Goal: Task Accomplishment & Management: Complete application form

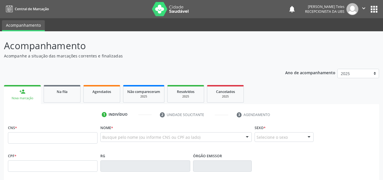
click at [15, 90] on link "person_add Nova marcação" at bounding box center [22, 94] width 37 height 19
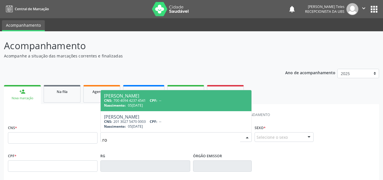
type input "r"
type input "ROZEIL"
click at [153, 103] on div "Nascimento: 05/05/1975" at bounding box center [176, 105] width 144 height 5
type input "700 4094 4237 4541"
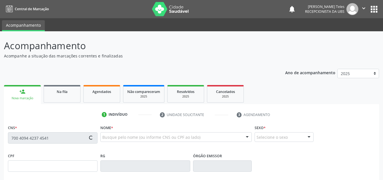
type input "05/05/1975"
type input "Amanda Silva"
type input "(74) 99980-1314"
type input "16"
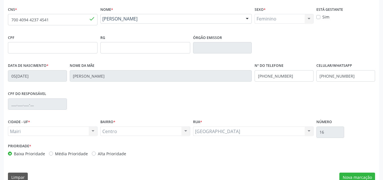
scroll to position [128, 0]
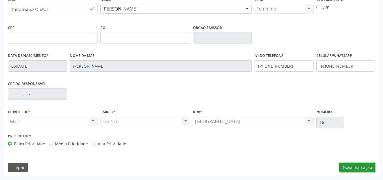
click at [359, 164] on button "Nova marcação" at bounding box center [358, 167] width 36 height 10
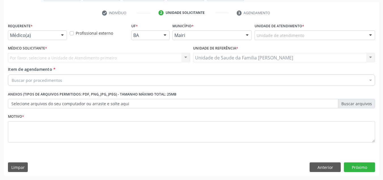
scroll to position [102, 0]
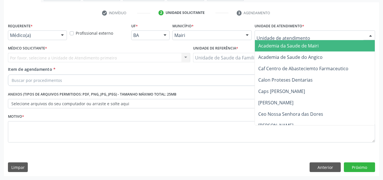
click at [370, 36] on div at bounding box center [371, 36] width 9 height 10
click at [306, 34] on input "text" at bounding box center [310, 37] width 107 height 11
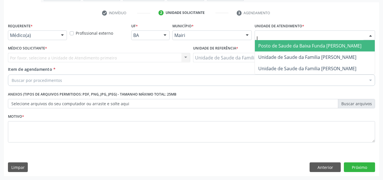
type input "JO"
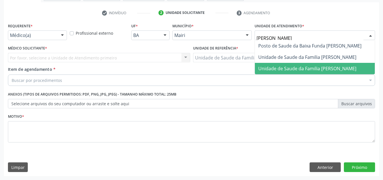
click at [310, 69] on span "Unidade de Saude da Familia [PERSON_NAME]" at bounding box center [307, 68] width 98 height 6
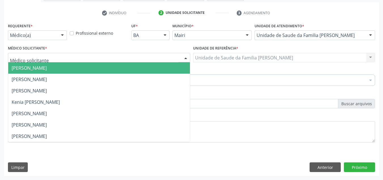
click at [186, 58] on div at bounding box center [186, 58] width 9 height 10
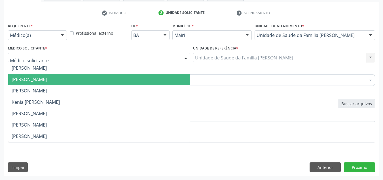
click at [123, 81] on span "[PERSON_NAME]" at bounding box center [99, 78] width 182 height 11
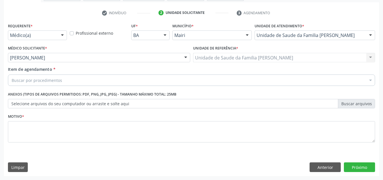
click at [128, 79] on div "Buscar por procedimentos" at bounding box center [191, 79] width 367 height 11
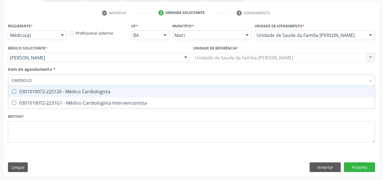
type input "CARDIOLOG"
click at [117, 91] on div "0301010072-225120 - Médico Cardiologista" at bounding box center [192, 91] width 360 height 5
checkbox Cardiologista "true"
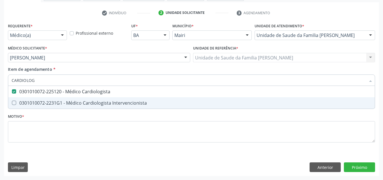
type input "CARDIOLOG"
click at [104, 112] on div "Requerente * Médico(a) Médico(a) Enfermeiro(a) Paciente Nenhum resultado encont…" at bounding box center [191, 86] width 367 height 129
checkbox Intervencionista "true"
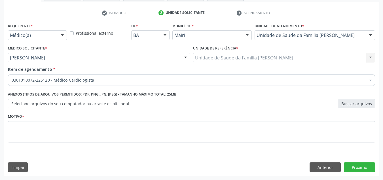
click at [101, 102] on label "Selecione arquivos do seu computador ou arraste e solte aqui" at bounding box center [191, 104] width 367 height 10
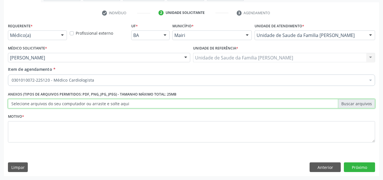
click at [101, 102] on input "Selecione arquivos do seu computador ou arraste e solte aqui" at bounding box center [191, 104] width 367 height 10
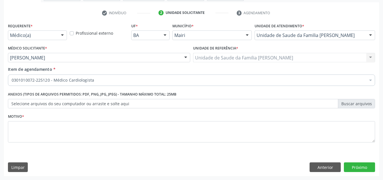
click at [75, 111] on div "Anexos (Tipos de arquivos permitidos: PDF, PNG, JPG, JPEG) - Tamanho máximo tot…" at bounding box center [192, 101] width 370 height 22
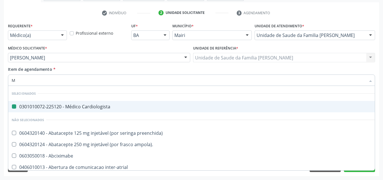
type input "MA"
checkbox Cardiologista "false"
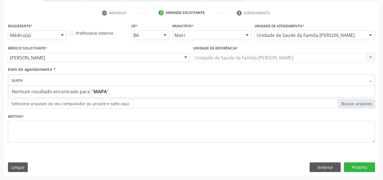
type input "MAP"
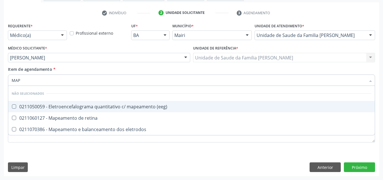
click at [106, 107] on div "0211050059 - Eletroencefalograma quantitativo c/ mapeamento (eeg)" at bounding box center [192, 106] width 360 height 5
checkbox \(eeg\) "true"
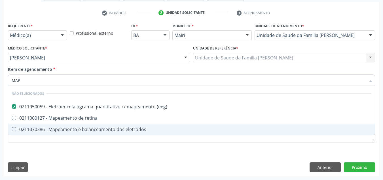
click at [95, 153] on div "Requerente * Médico(a) Médico(a) Enfermeiro(a) Paciente Nenhum resultado encont…" at bounding box center [191, 99] width 375 height 154
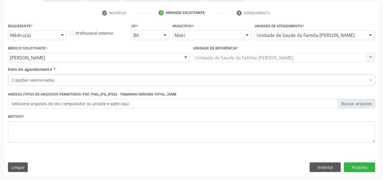
click at [370, 80] on div at bounding box center [371, 81] width 9 height 10
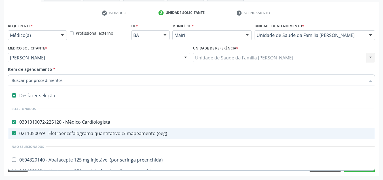
click at [11, 134] on div at bounding box center [10, 133] width 4 height 5
checkbox \(eeg\) "false"
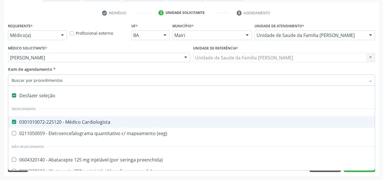
click at [131, 80] on input "Item de agendamento *" at bounding box center [189, 79] width 354 height 11
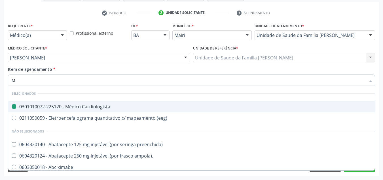
type input "MA"
checkbox Cardiologista "false"
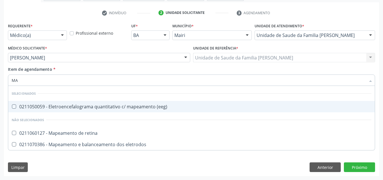
type input "M"
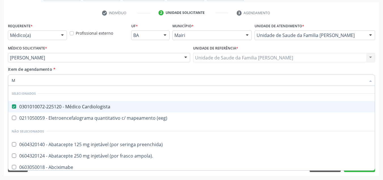
checkbox Cardiologista "true"
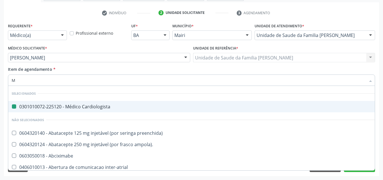
type input "MO"
checkbox Cardiologista "false"
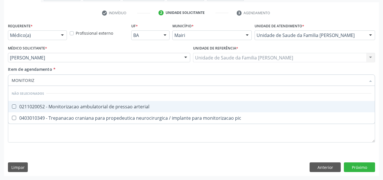
type input "MONITORIZA"
click at [91, 110] on span "0211020052 - Monitorizacao ambulatorial de pressao arterial" at bounding box center [191, 106] width 367 height 11
checkbox arterial "true"
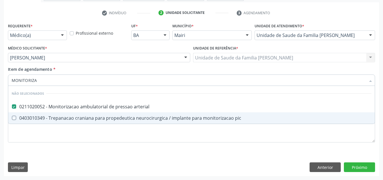
click at [233, 151] on div "Requerente * Médico(a) Médico(a) Enfermeiro(a) Paciente Nenhum resultado encont…" at bounding box center [191, 99] width 375 height 154
checkbox pic "true"
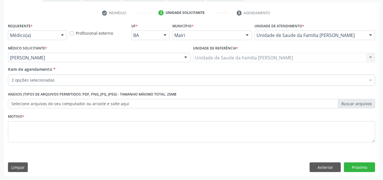
click at [371, 37] on div at bounding box center [371, 36] width 9 height 10
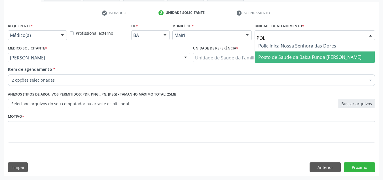
type input "POLI"
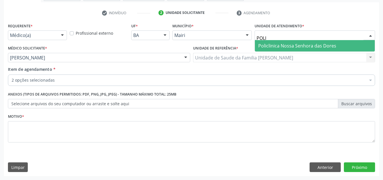
drag, startPoint x: 347, startPoint y: 42, endPoint x: 299, endPoint y: 42, distance: 48.5
click at [344, 42] on span "Policlinica Nossa Senhora das Dores" at bounding box center [315, 45] width 120 height 11
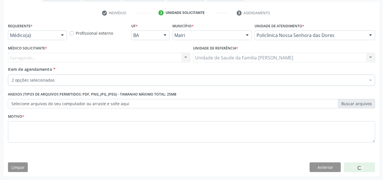
drag, startPoint x: 154, startPoint y: 54, endPoint x: 152, endPoint y: 58, distance: 5.0
click at [154, 54] on div "Carregando... Candido Gomes da Silva Junior Esther Dolores Martinez Valdes Fern…" at bounding box center [99, 58] width 182 height 10
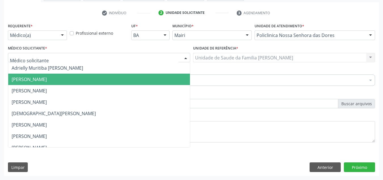
click at [187, 56] on div at bounding box center [186, 58] width 9 height 10
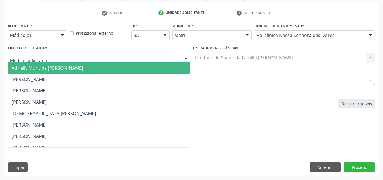
click at [116, 56] on input "text" at bounding box center [94, 60] width 169 height 11
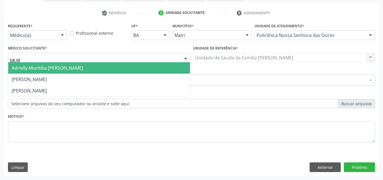
type input "MURI"
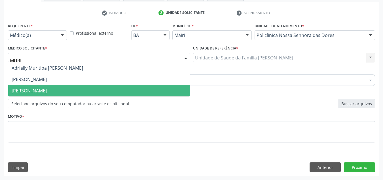
click at [47, 92] on span "Murilo de Araujo Ferreira" at bounding box center [29, 90] width 35 height 6
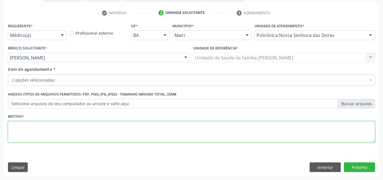
click at [54, 130] on textarea at bounding box center [191, 132] width 367 height 22
type textarea "ACOMPANHAMENTO."
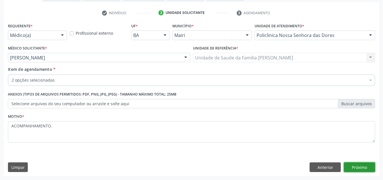
click at [356, 169] on button "Próximo" at bounding box center [359, 167] width 31 height 10
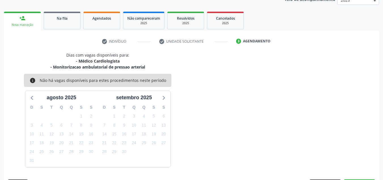
scroll to position [90, 0]
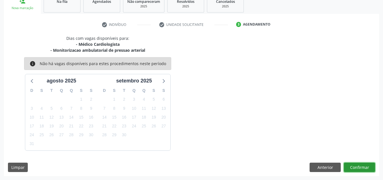
click at [358, 167] on button "Confirmar" at bounding box center [359, 167] width 31 height 10
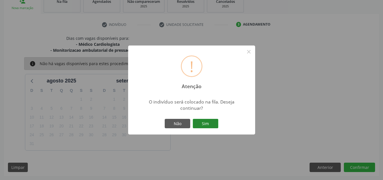
click at [204, 121] on button "Sim" at bounding box center [206, 124] width 26 height 10
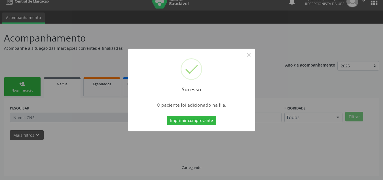
scroll to position [8, 0]
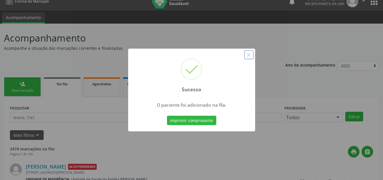
drag, startPoint x: 249, startPoint y: 53, endPoint x: 254, endPoint y: 52, distance: 4.8
click at [249, 53] on button "×" at bounding box center [249, 55] width 10 height 10
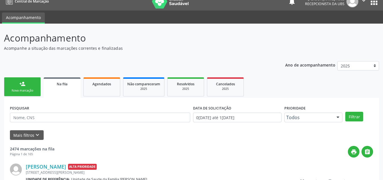
click at [20, 87] on link "person_add Nova marcação" at bounding box center [22, 86] width 37 height 19
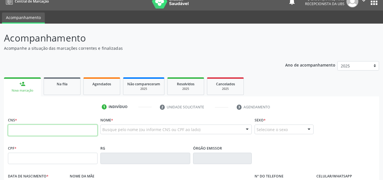
click at [14, 132] on input "text" at bounding box center [53, 129] width 90 height 11
type input "708 6065 3114 8580"
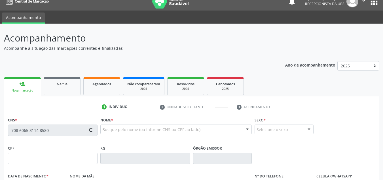
type input "16[DATE]"
type input "[PERSON_NAME]"
type input "(74) 99991-3017"
type input "[PHONE_NUMBER]"
type input "7"
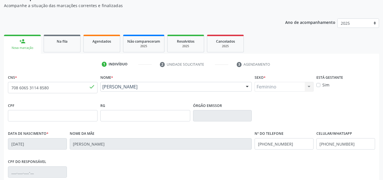
scroll to position [64, 0]
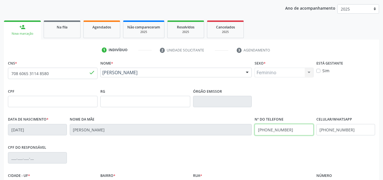
click at [303, 133] on input "(74) 99991-3017" at bounding box center [284, 129] width 59 height 11
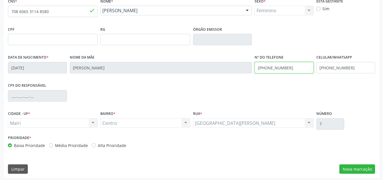
scroll to position [128, 0]
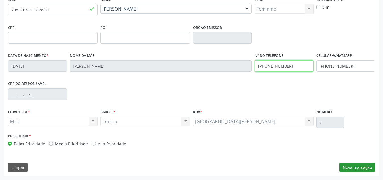
type input "[PHONE_NUMBER]"
drag, startPoint x: 359, startPoint y: 169, endPoint x: 359, endPoint y: 167, distance: 2.9
click at [359, 169] on button "Nova marcação" at bounding box center [358, 167] width 36 height 10
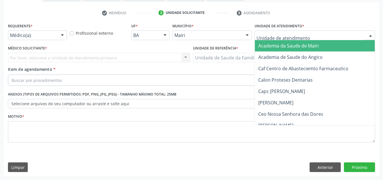
type input "J"
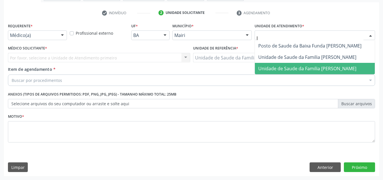
click at [287, 64] on span "Unidade de Saude da Familia [PERSON_NAME]" at bounding box center [315, 68] width 120 height 11
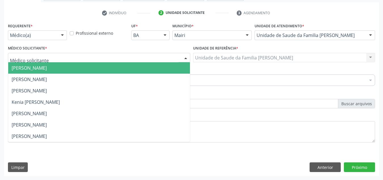
click at [45, 58] on div at bounding box center [99, 58] width 182 height 10
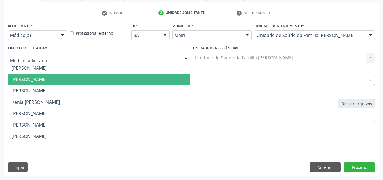
click at [53, 75] on span "[PERSON_NAME]" at bounding box center [99, 78] width 182 height 11
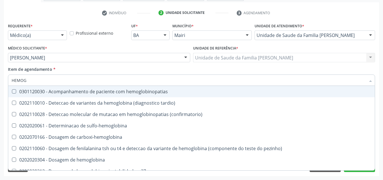
type input "HEMOGR"
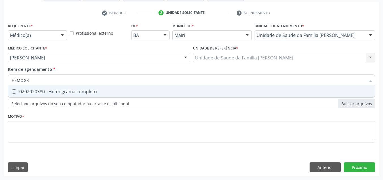
click at [62, 92] on div "0202020380 - Hemograma completo" at bounding box center [192, 91] width 360 height 5
checkbox completo "true"
type input "HEMOG"
checkbox completo "false"
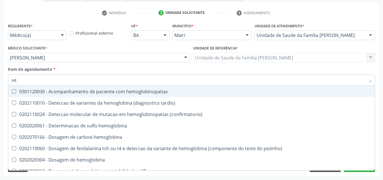
type input "H"
checkbox completo "false"
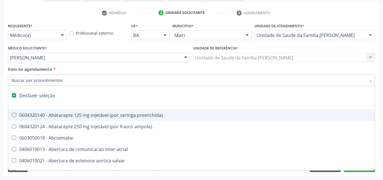
type input "G"
checkbox adolescente\) "true"
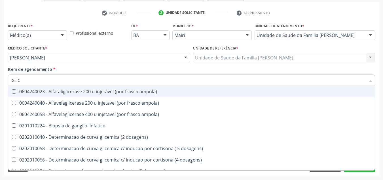
type input "GLICO"
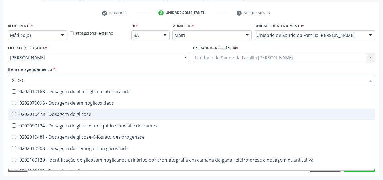
click at [38, 113] on div "0202010473 - Dosagem de glicose" at bounding box center [192, 114] width 360 height 5
checkbox glicose "true"
type input "GLIC"
checkbox glicose "false"
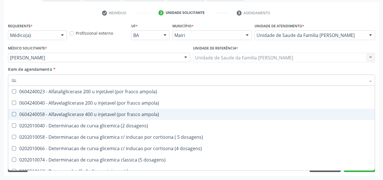
type input "G"
checkbox glicose "false"
checkbox derrames "false"
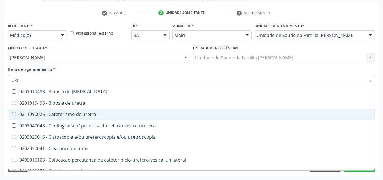
type input "UREI"
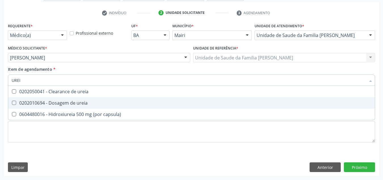
click at [41, 98] on span "0202010694 - Dosagem de ureia" at bounding box center [191, 102] width 367 height 11
checkbox ureia "true"
type input "URE"
checkbox ureia "false"
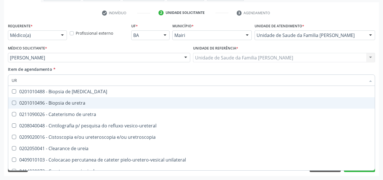
type input "U"
checkbox ureia "false"
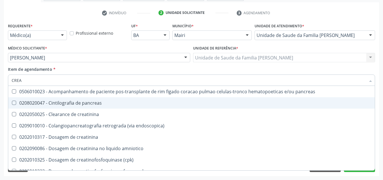
type input "CREAT"
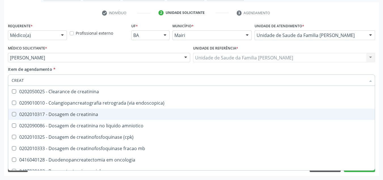
click at [56, 112] on div "0202010317 - Dosagem de creatinina" at bounding box center [192, 114] width 360 height 5
checkbox creatinina "true"
type input "CREA"
checkbox creatinina "false"
checkbox \(cpk\) "true"
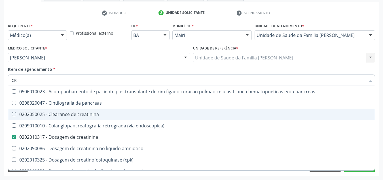
type input "C"
checkbox creatinina "false"
checkbox oncologia "false"
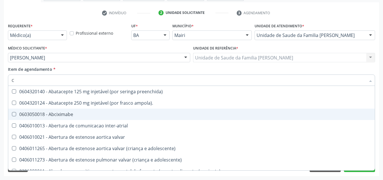
type input "CO"
checkbox comprimido\) "true"
checkbox osseo "true"
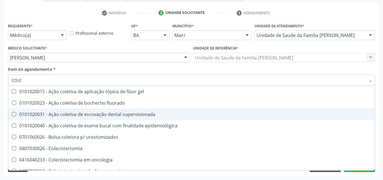
type input "COLES"
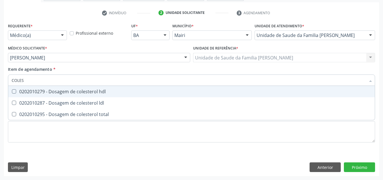
click at [57, 92] on div "0202010279 - Dosagem de colesterol hdl" at bounding box center [192, 91] width 360 height 5
checkbox hdl "true"
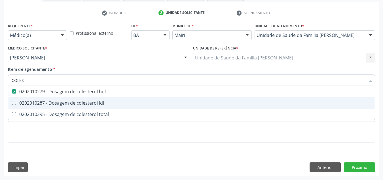
click at [59, 101] on div "0202010287 - Dosagem de colesterol ldl" at bounding box center [192, 102] width 360 height 5
checkbox ldl "true"
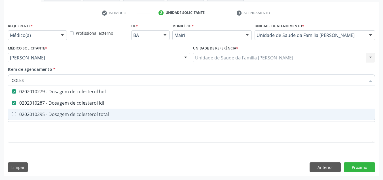
click at [61, 113] on div "0202010295 - Dosagem de colesterol total" at bounding box center [192, 114] width 360 height 5
checkbox total "true"
type input "COLE"
checkbox hdl "false"
checkbox ldl "false"
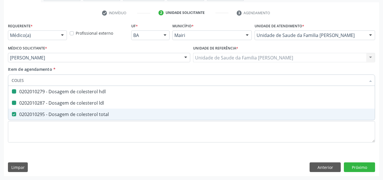
checkbox total "false"
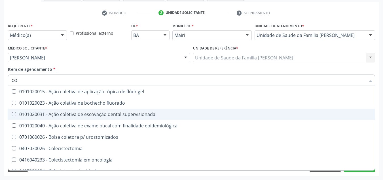
type input "C"
checkbox hdl "false"
checkbox ldl "false"
checkbox total "false"
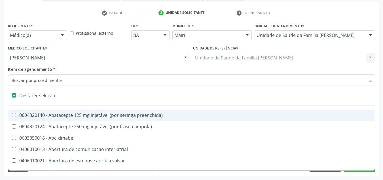
type input "T"
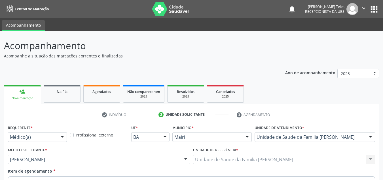
scroll to position [102, 0]
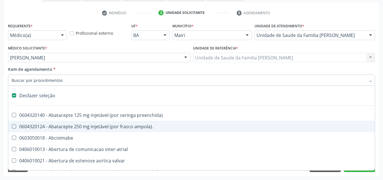
type input "T"
checkbox dedo "true"
checkbox urina "false"
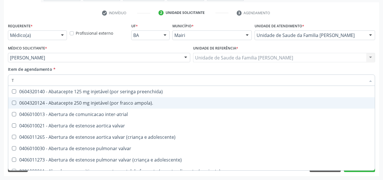
type input "T4"
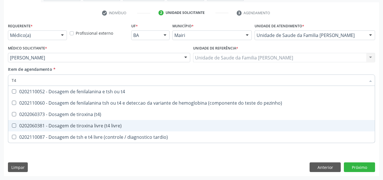
click at [107, 125] on div "0202060381 - Dosagem de tiroxina livre (t4 livre)" at bounding box center [192, 125] width 360 height 5
checkbox livre\) "true"
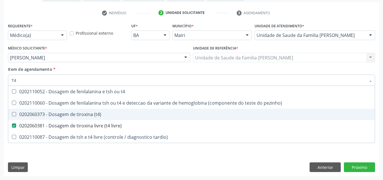
type input "T"
checkbox livre\) "false"
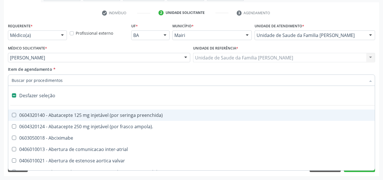
checkbox dedo "false"
checkbox urina "true"
type input "H"
checkbox urina "false"
checkbox primária "true"
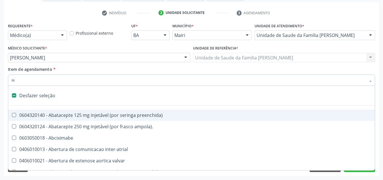
checkbox lactente\) "true"
checkbox link "true"
checkbox joelho "true"
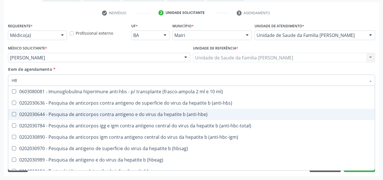
type input "H"
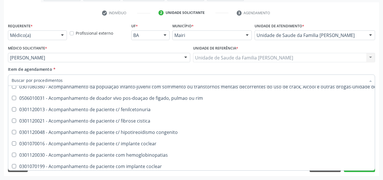
scroll to position [397, 0]
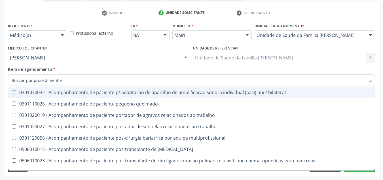
click at [72, 76] on input "Item de agendamento *" at bounding box center [189, 79] width 354 height 11
click at [77, 83] on input "Item de agendamento *" at bounding box center [189, 79] width 354 height 11
click at [0, 78] on div "Acompanhamento Acompanhe a situação das marcações correntes e finalizadas Relat…" at bounding box center [191, 55] width 383 height 250
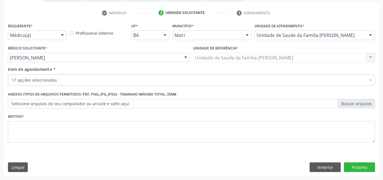
checkbox completo "true"
checkbox glicose "true"
checkbox ureia "true"
checkbox creatinina "true"
checkbox hdl "true"
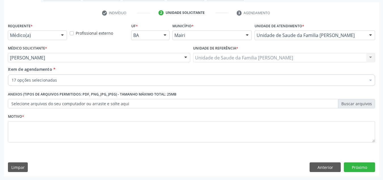
checkbox ldl "true"
checkbox total "true"
checkbox triglicerideos "true"
checkbox \(tgo\) "true"
checkbox \(tgp\) "true"
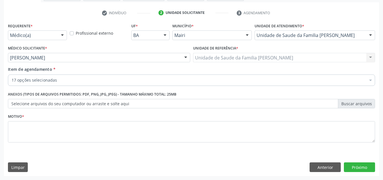
checkbox \(vhs\) "true"
checkbox \(tsh\) "true"
checkbox urina "true"
checkbox fezes "true"
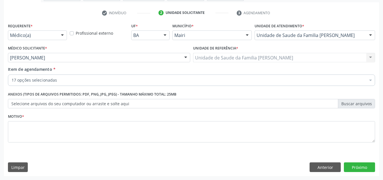
checkbox fezes "true"
checkbox livre\) "true"
checkbox adolescente\) "false"
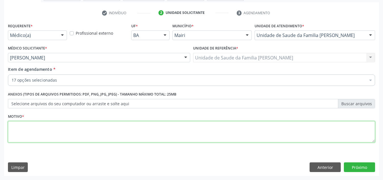
click at [27, 130] on textarea at bounding box center [191, 132] width 367 height 22
type textarea "AVALIACAO"
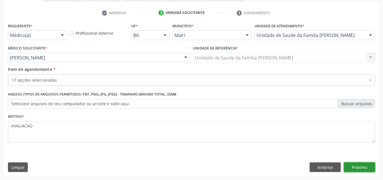
click at [353, 165] on button "Próximo" at bounding box center [359, 167] width 31 height 10
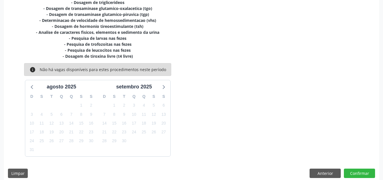
scroll to position [179, 0]
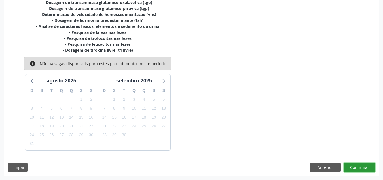
click at [357, 167] on button "Confirmar" at bounding box center [359, 167] width 31 height 10
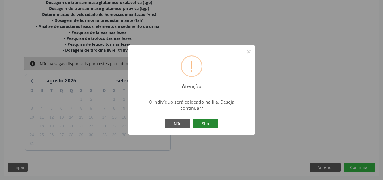
click at [209, 120] on button "Sim" at bounding box center [206, 124] width 26 height 10
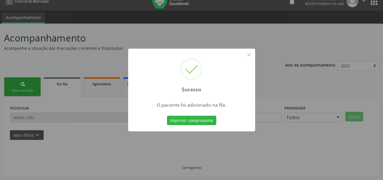
scroll to position [8, 0]
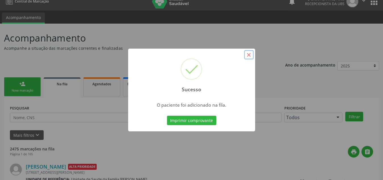
click at [250, 56] on button "×" at bounding box center [249, 55] width 10 height 10
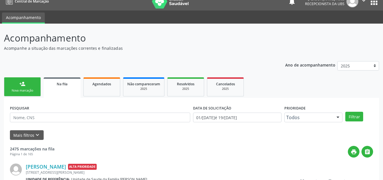
click at [26, 87] on link "person_add Nova marcação" at bounding box center [22, 86] width 37 height 19
click at [25, 86] on div "person_add" at bounding box center [22, 84] width 6 height 6
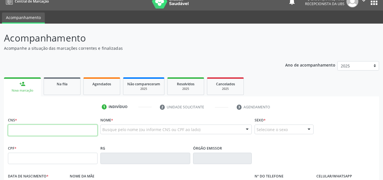
click at [28, 132] on input "text" at bounding box center [53, 129] width 90 height 11
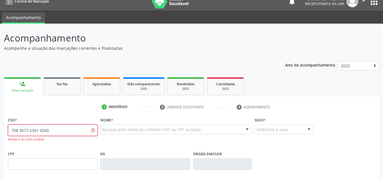
type input "708 3077 6361 6560"
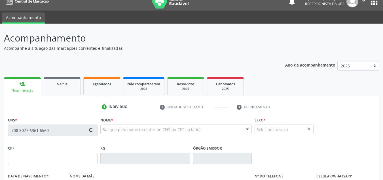
type input "003.341.725-35"
type input "2[DATE]"
type input "Angiolita de Lima Rios"
type input "[PHONE_NUMBER]"
type input "S/N"
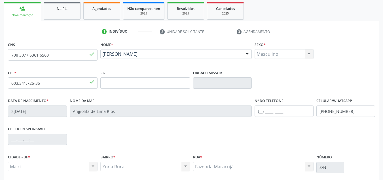
scroll to position [93, 0]
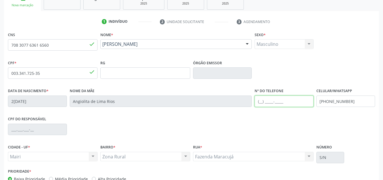
click at [284, 99] on input "text" at bounding box center [284, 100] width 59 height 11
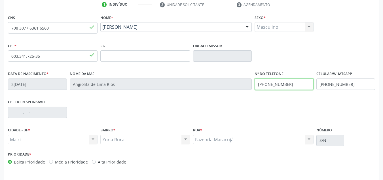
scroll to position [128, 0]
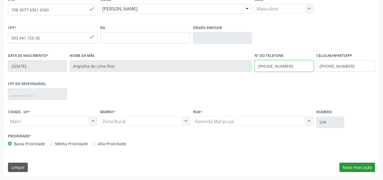
type input "[PHONE_NUMBER]"
drag, startPoint x: 348, startPoint y: 167, endPoint x: 344, endPoint y: 166, distance: 4.4
click at [348, 166] on button "Nova marcação" at bounding box center [358, 167] width 36 height 10
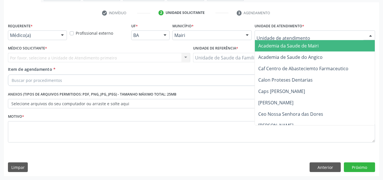
type input "J"
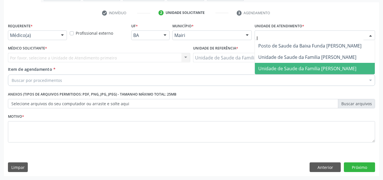
click at [287, 69] on span "Unidade de Saude da Familia [PERSON_NAME]" at bounding box center [307, 68] width 98 height 6
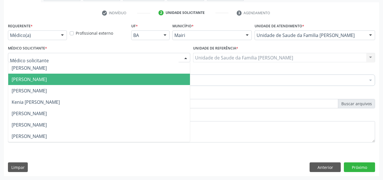
click at [38, 77] on span "[PERSON_NAME]" at bounding box center [29, 79] width 35 height 6
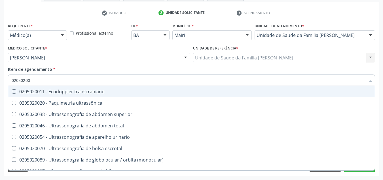
type input "020502005"
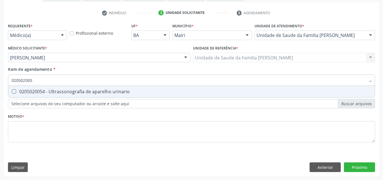
click at [67, 91] on div "0205020054 - Ultrassonografia de aparelho urinario" at bounding box center [192, 91] width 360 height 5
checkbox urinario "true"
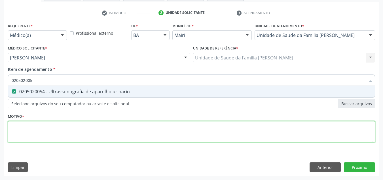
click at [51, 132] on div "Requerente * Médico(a) Médico(a) Enfermeiro(a) Paciente Nenhum resultado encont…" at bounding box center [191, 86] width 367 height 129
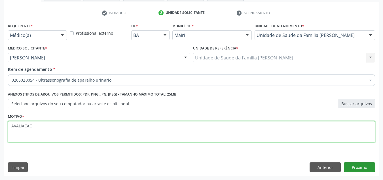
type textarea "AVALIACAO"
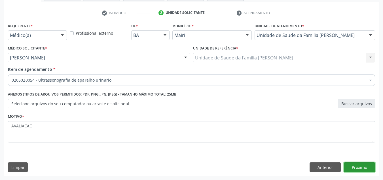
click at [366, 167] on button "Próximo" at bounding box center [359, 167] width 31 height 10
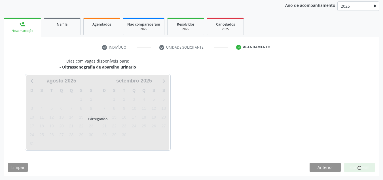
scroll to position [84, 0]
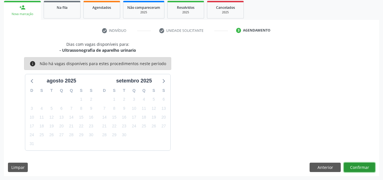
click at [365, 168] on button "Confirmar" at bounding box center [359, 167] width 31 height 10
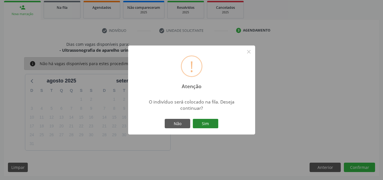
click at [211, 123] on button "Sim" at bounding box center [206, 124] width 26 height 10
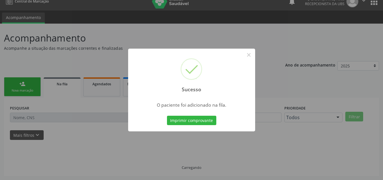
scroll to position [8, 0]
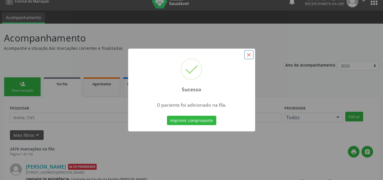
click at [249, 55] on button "×" at bounding box center [249, 55] width 10 height 10
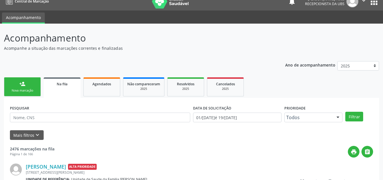
click at [25, 88] on link "person_add Nova marcação" at bounding box center [22, 86] width 37 height 19
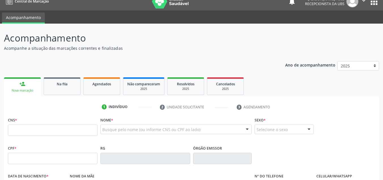
click at [35, 136] on fieldset "CNS *" at bounding box center [53, 127] width 90 height 24
drag, startPoint x: 40, startPoint y: 126, endPoint x: 44, endPoint y: 125, distance: 4.0
click at [39, 126] on input "text" at bounding box center [53, 129] width 90 height 11
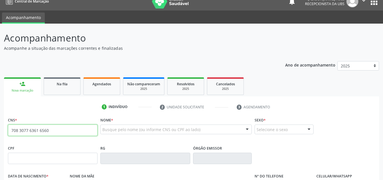
type input "708 3077 6361 6560"
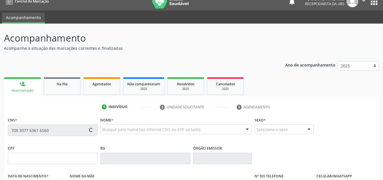
type input "003.341.725-35"
type input "2[DATE]"
type input "Angiolita de Lima Rios"
type input "[PHONE_NUMBER]"
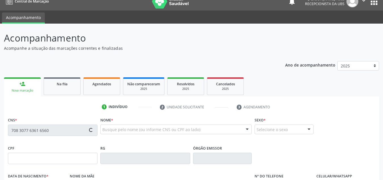
type input "S/N"
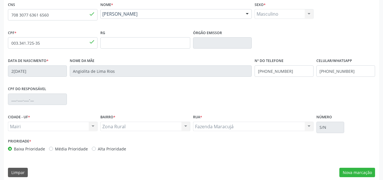
scroll to position [128, 0]
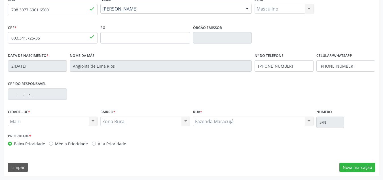
click at [359, 172] on div "CNS 708 3077 6361 6560 done Nome * [PERSON_NAME] [PERSON_NAME] CNS: 708 3077 63…" at bounding box center [191, 85] width 375 height 180
click at [363, 170] on button "Nova marcação" at bounding box center [358, 167] width 36 height 10
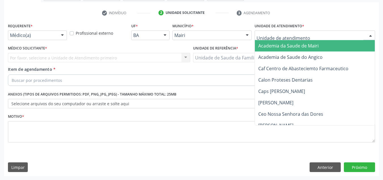
type input "J"
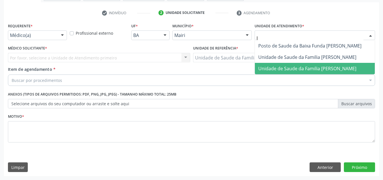
click at [290, 64] on span "Unidade de Saude da Familia [PERSON_NAME]" at bounding box center [315, 68] width 120 height 11
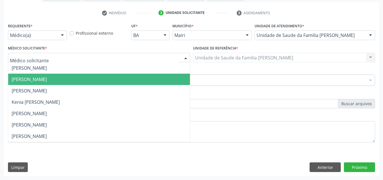
click at [35, 75] on span "[PERSON_NAME]" at bounding box center [99, 78] width 182 height 11
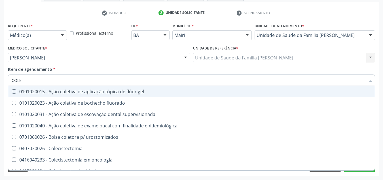
type input "COLES"
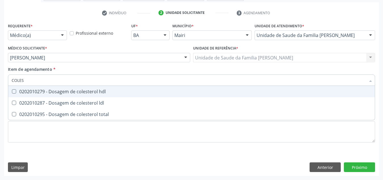
click at [43, 92] on div "0202010279 - Dosagem de colesterol hdl" at bounding box center [192, 91] width 360 height 5
checkbox hdl "true"
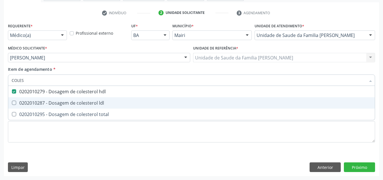
click at [44, 105] on div "0202010287 - Dosagem de colesterol ldl" at bounding box center [192, 102] width 360 height 5
checkbox ldl "true"
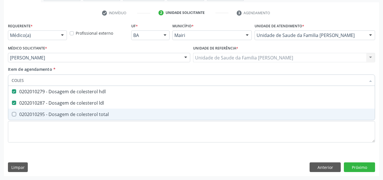
click at [43, 108] on span "0202010295 - Dosagem de colesterol total" at bounding box center [191, 113] width 367 height 11
checkbox total "true"
type input "COLE"
checkbox hdl "false"
checkbox ldl "false"
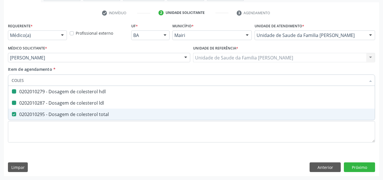
checkbox total "false"
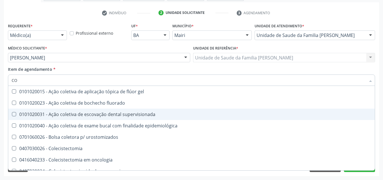
type input "C"
checkbox hdl "false"
checkbox ldl "false"
checkbox total "false"
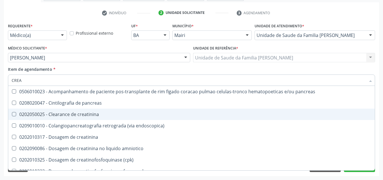
type input "CREAT"
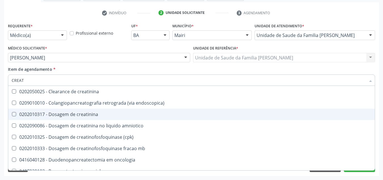
click at [43, 108] on span "0202010317 - Dosagem de creatinina" at bounding box center [191, 113] width 367 height 11
checkbox creatinina "true"
type input "CREA"
checkbox creatinina "false"
checkbox \(cpk\) "true"
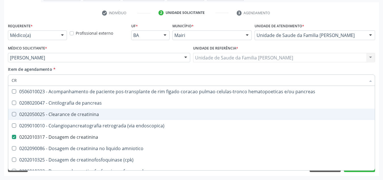
type input "C"
checkbox creatinina "false"
checkbox oncologia "false"
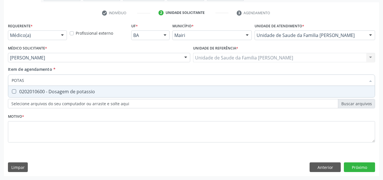
type input "POTASS"
click at [47, 92] on div "0202010600 - Dosagem de potassio" at bounding box center [192, 91] width 360 height 5
checkbox potassio "true"
type input "P"
checkbox potassio "false"
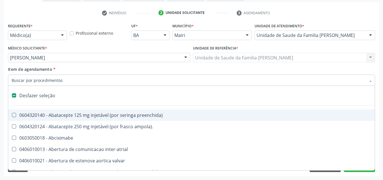
type input "P"
checkbox assimetrica "true"
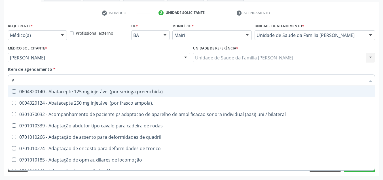
type input "P"
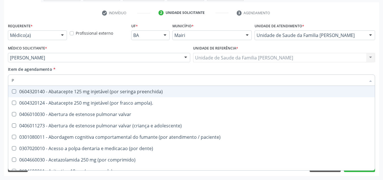
checkbox potassio "false"
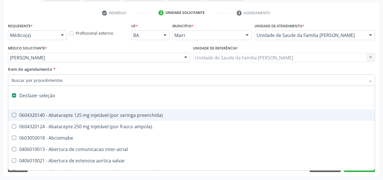
type input "P"
checkbox assimetrica "true"
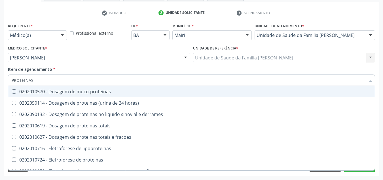
type input "PROTEINAS T"
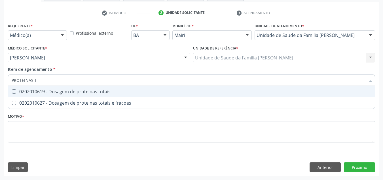
click at [49, 93] on div "0202010619 - Dosagem de proteinas totais" at bounding box center [192, 91] width 360 height 5
checkbox totais "true"
type input "PROTEINAS"
checkbox totais "false"
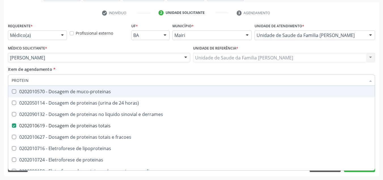
type input "PROTEI"
checkbox totais "false"
checkbox liquor "true"
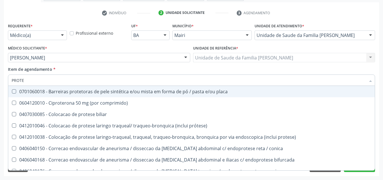
type input "PROT"
checkbox conica "false"
checkbox totais "false"
checkbox liquor "true"
type input "P"
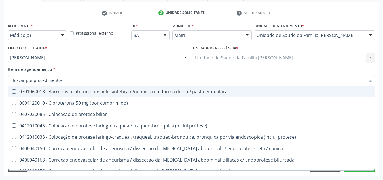
checkbox liquor "false"
checkbox transfemural "false"
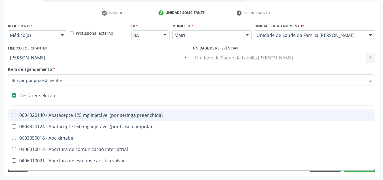
type input "T"
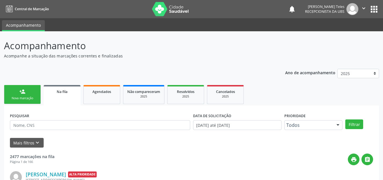
scroll to position [8, 0]
